Goal: Obtain resource: Download file/media

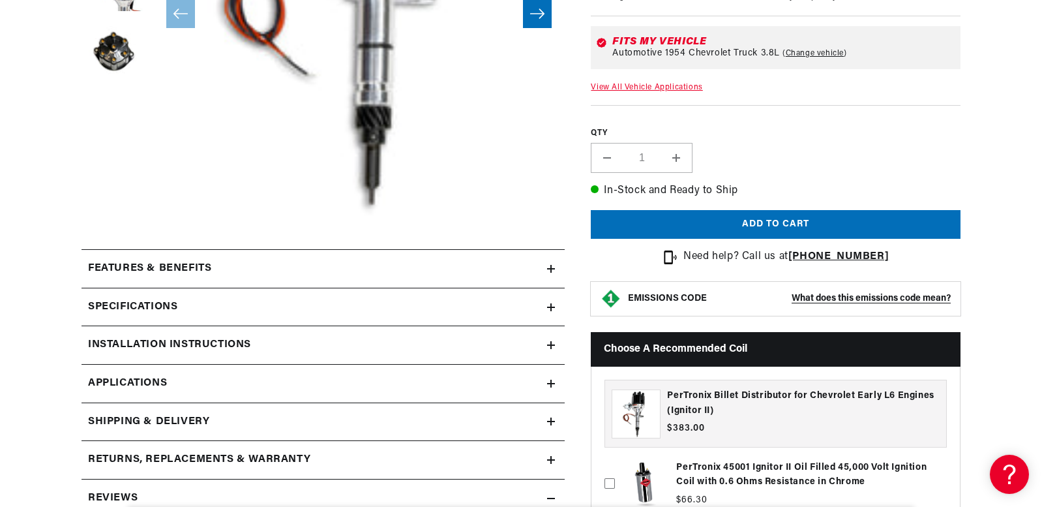
scroll to position [522, 0]
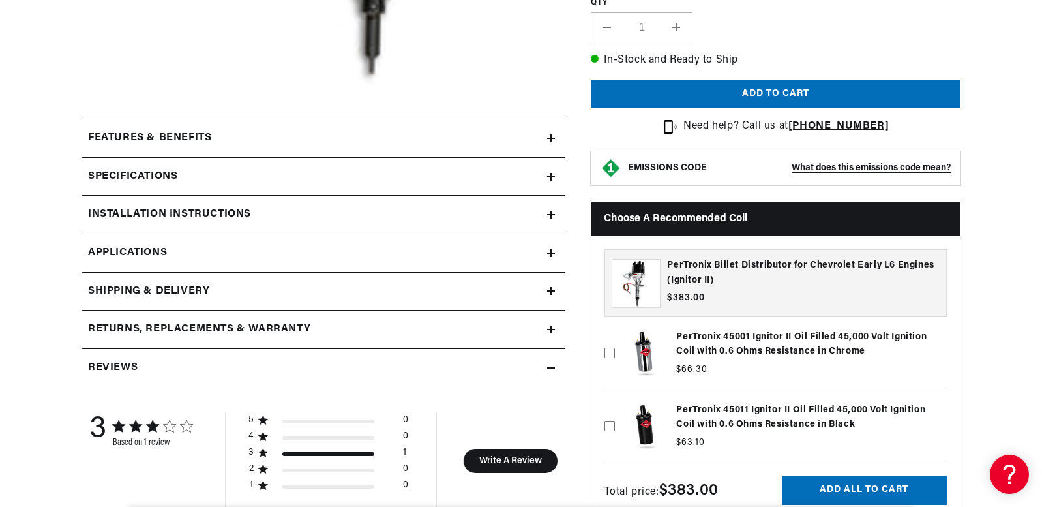
click at [536, 173] on div "Specifications" at bounding box center [315, 176] width 466 height 17
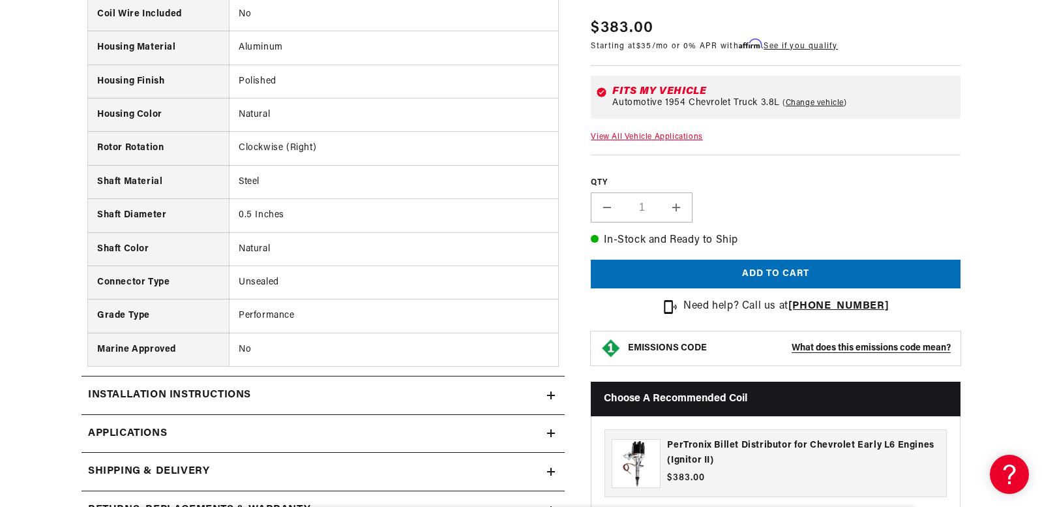
scroll to position [1434, 0]
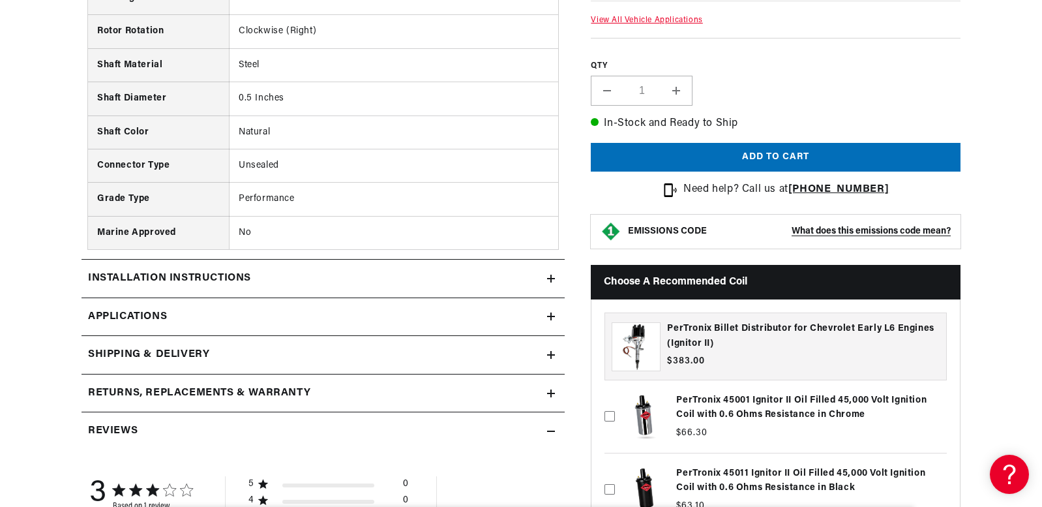
click at [499, 275] on div "Installation instructions" at bounding box center [315, 278] width 466 height 17
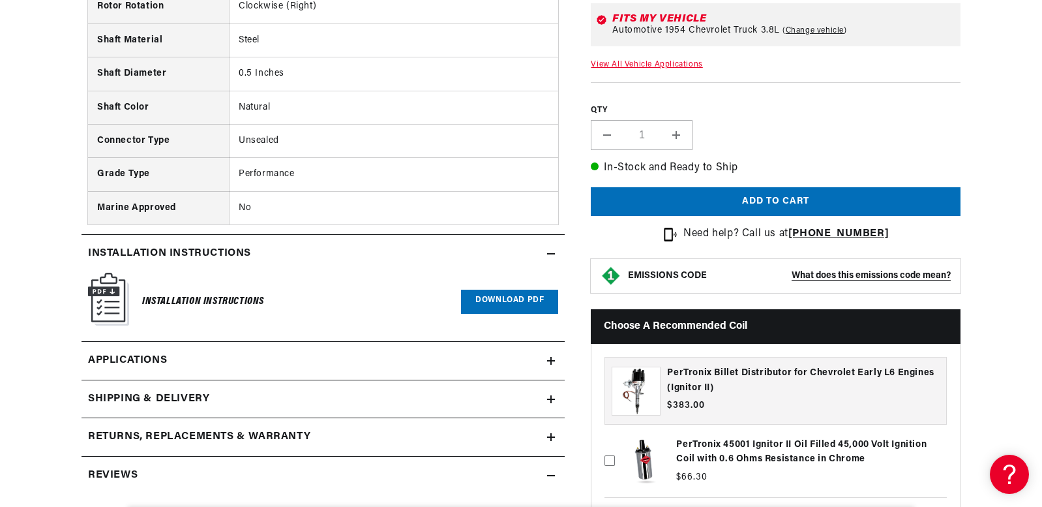
scroll to position [1565, 0]
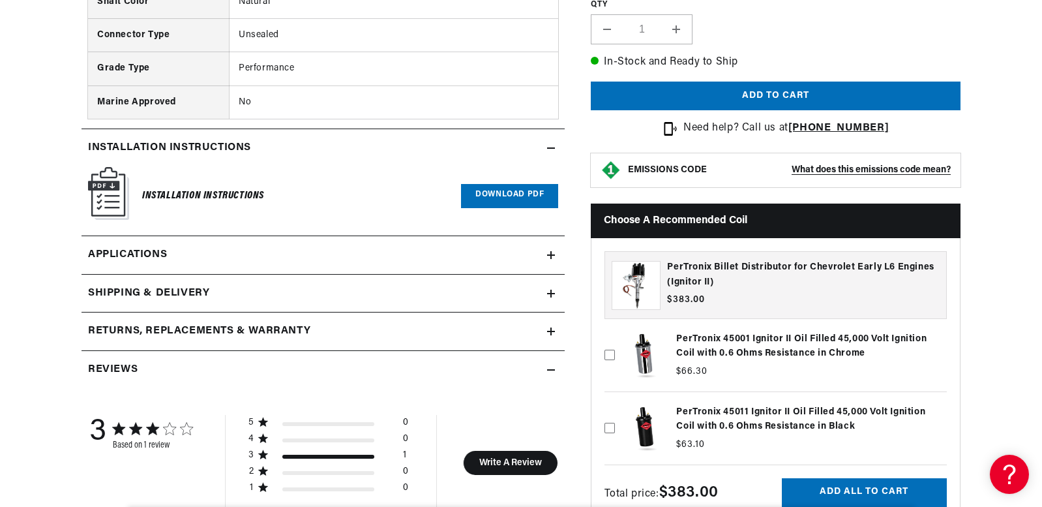
click at [391, 269] on link "Applications" at bounding box center [323, 255] width 483 height 38
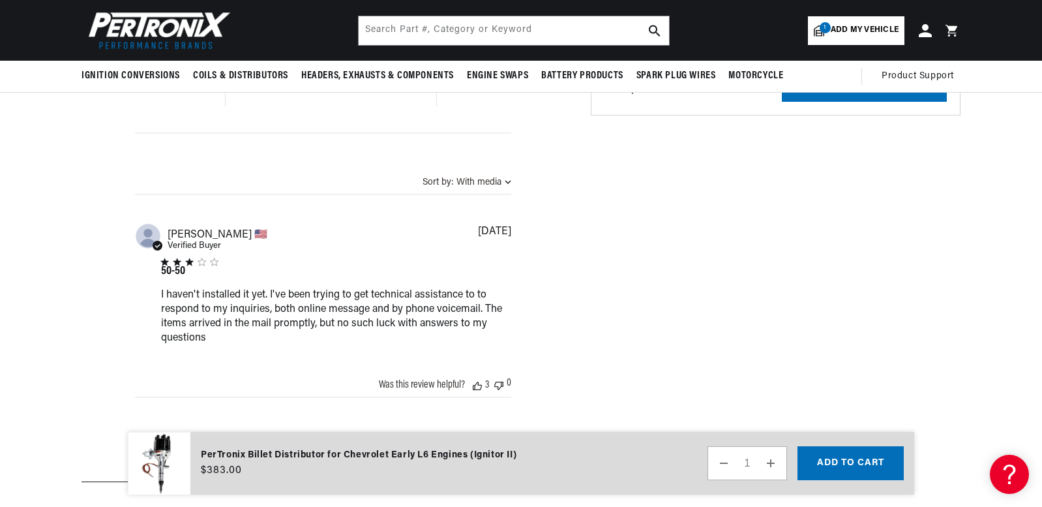
scroll to position [1644, 0]
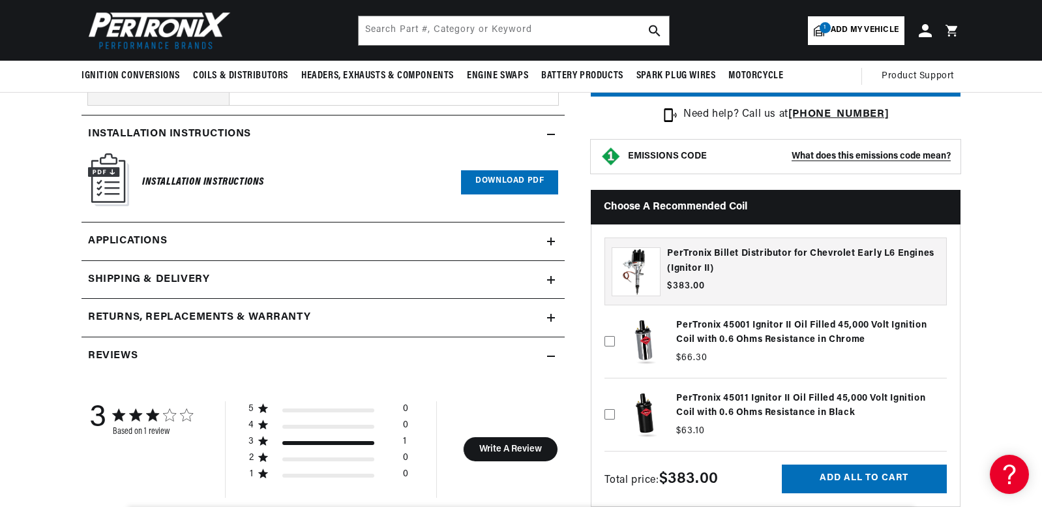
click at [186, 233] on link "Applications" at bounding box center [323, 241] width 483 height 38
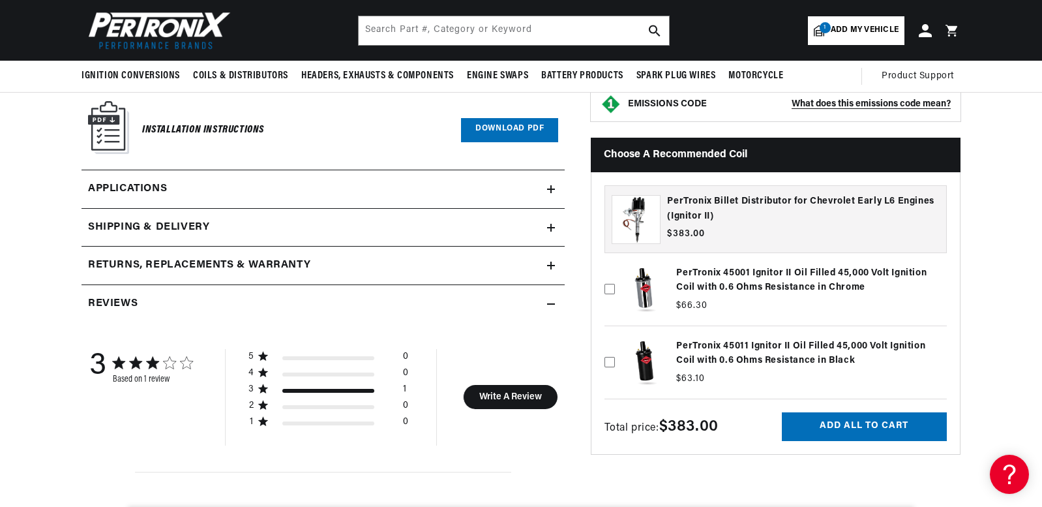
scroll to position [1543, 0]
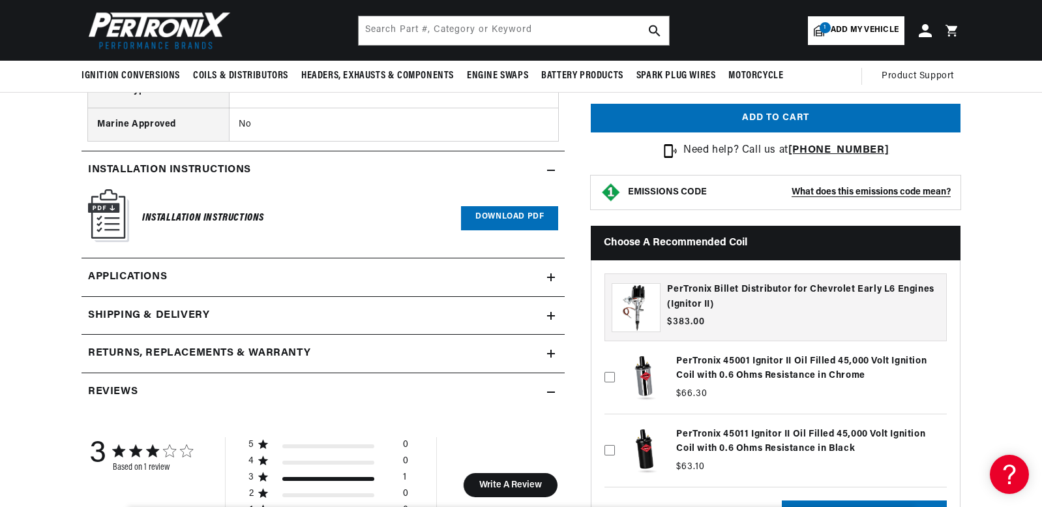
click at [471, 213] on link "Download PDF" at bounding box center [509, 218] width 97 height 24
click at [136, 273] on span "Applications" at bounding box center [127, 277] width 79 height 17
